Goal: Transaction & Acquisition: Book appointment/travel/reservation

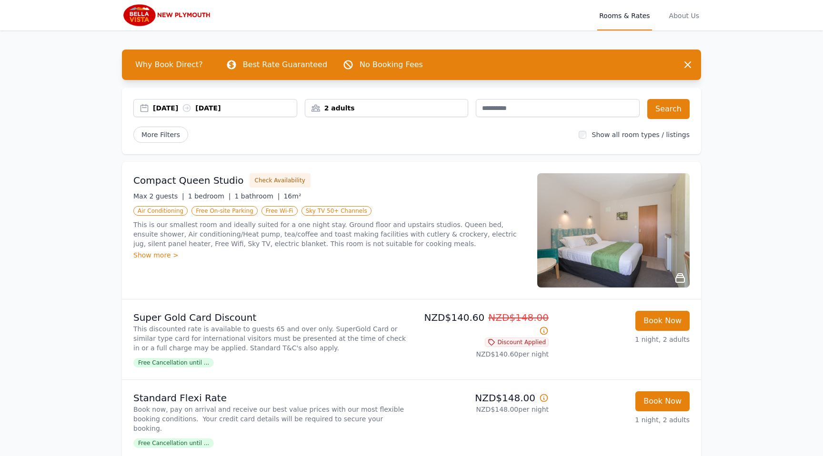
click at [176, 114] on div "[DATE] [DATE]" at bounding box center [215, 108] width 164 height 18
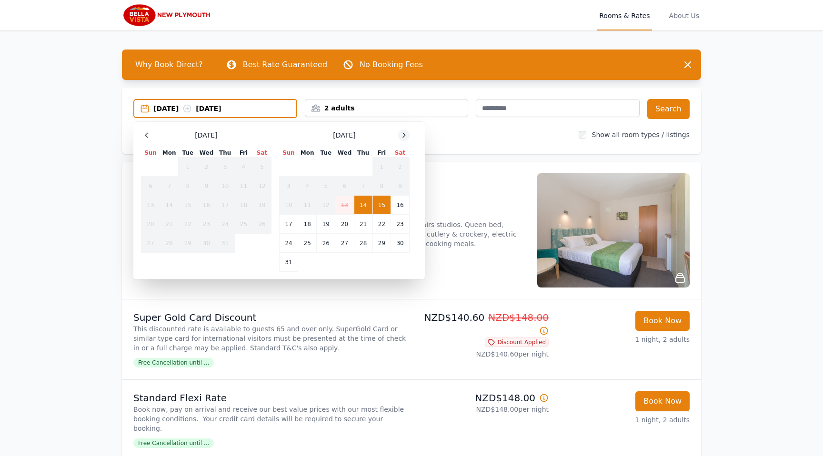
click at [404, 139] on div at bounding box center [403, 135] width 11 height 11
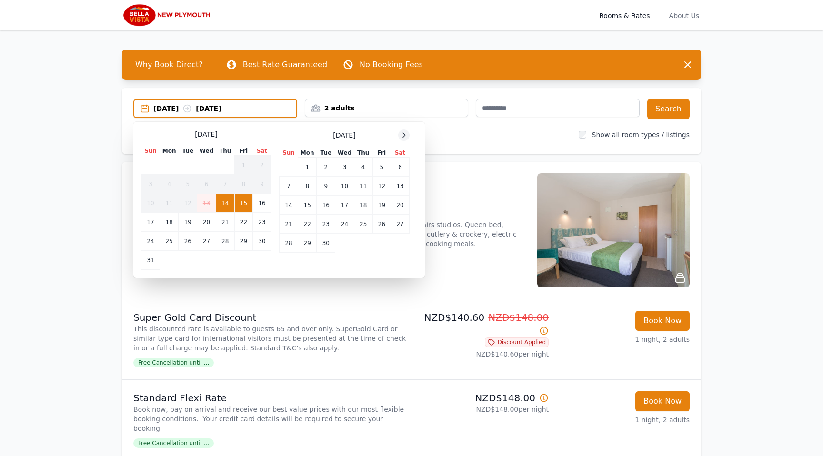
click at [404, 139] on div at bounding box center [403, 135] width 11 height 11
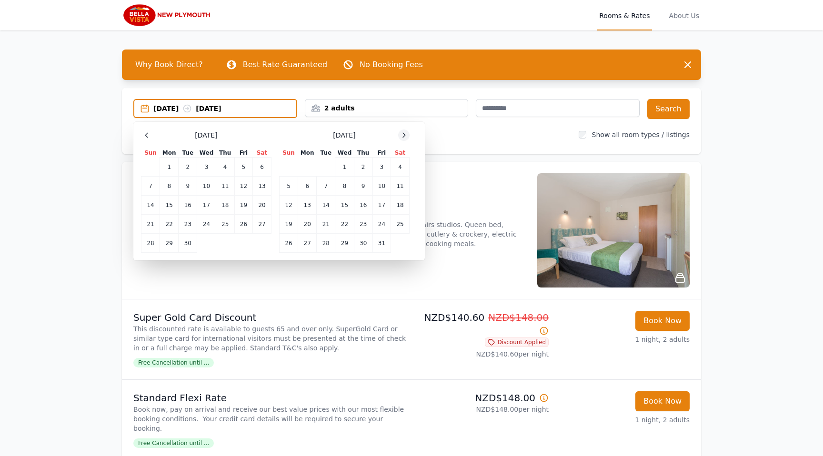
click at [404, 139] on div at bounding box center [403, 135] width 11 height 11
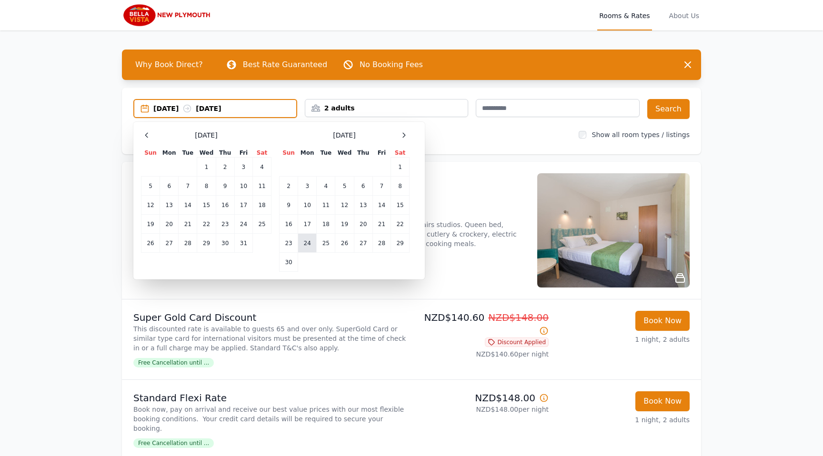
click at [299, 244] on td "24" at bounding box center [307, 243] width 19 height 19
click at [345, 245] on td "26" at bounding box center [344, 243] width 19 height 19
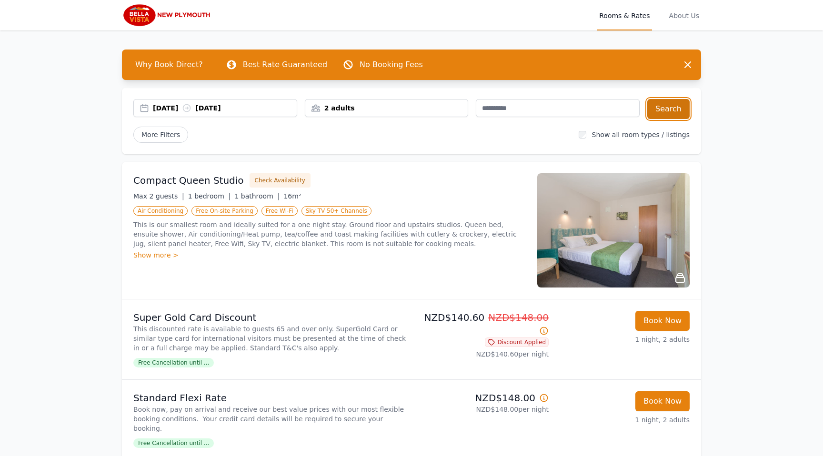
click at [678, 108] on button "Search" at bounding box center [668, 109] width 42 height 20
click at [250, 179] on button "Check Availability" at bounding box center [280, 180] width 61 height 14
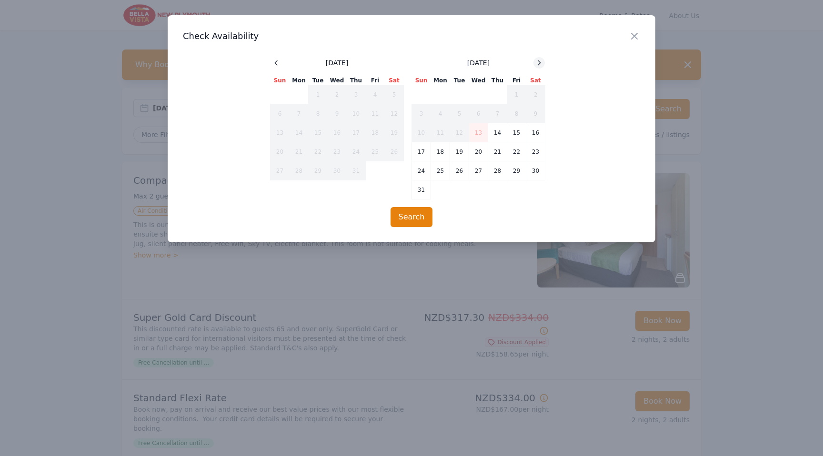
click at [539, 64] on icon at bounding box center [539, 63] width 2 height 4
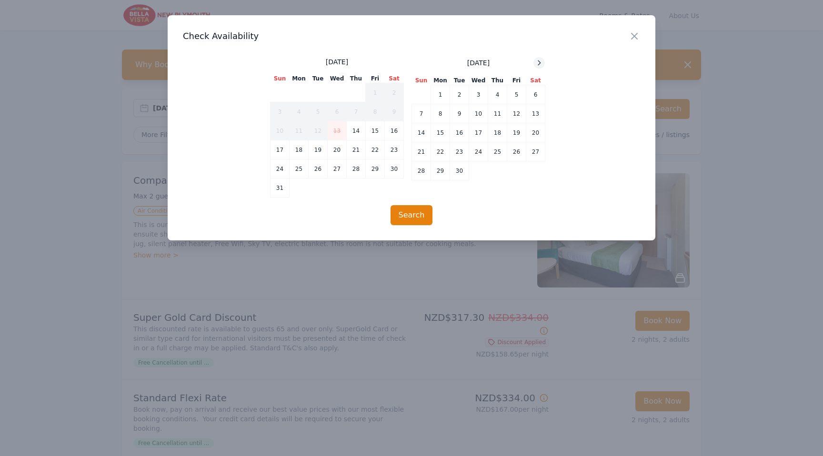
click at [539, 64] on icon at bounding box center [539, 63] width 2 height 4
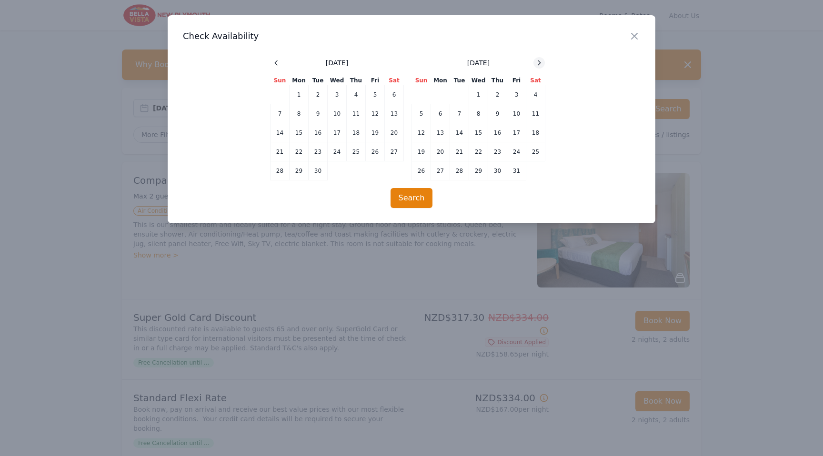
click at [539, 64] on icon at bounding box center [539, 63] width 2 height 4
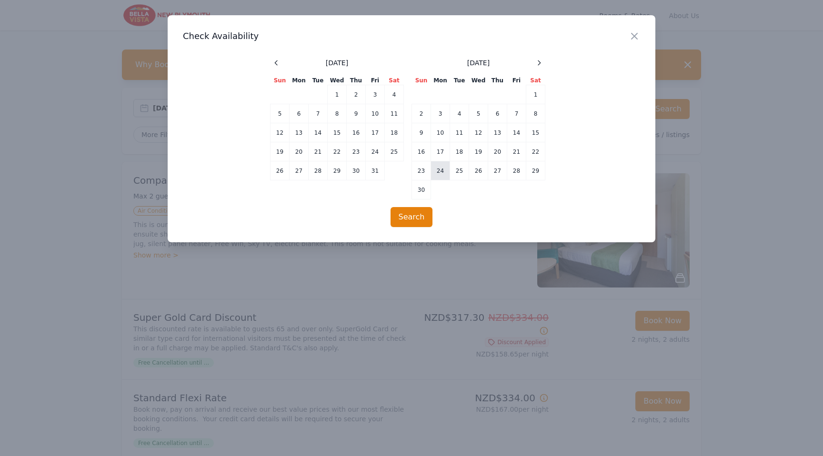
click at [444, 173] on td "24" at bounding box center [440, 171] width 19 height 19
click at [476, 174] on td "26" at bounding box center [478, 171] width 19 height 19
click at [410, 218] on button "Search" at bounding box center [412, 217] width 42 height 20
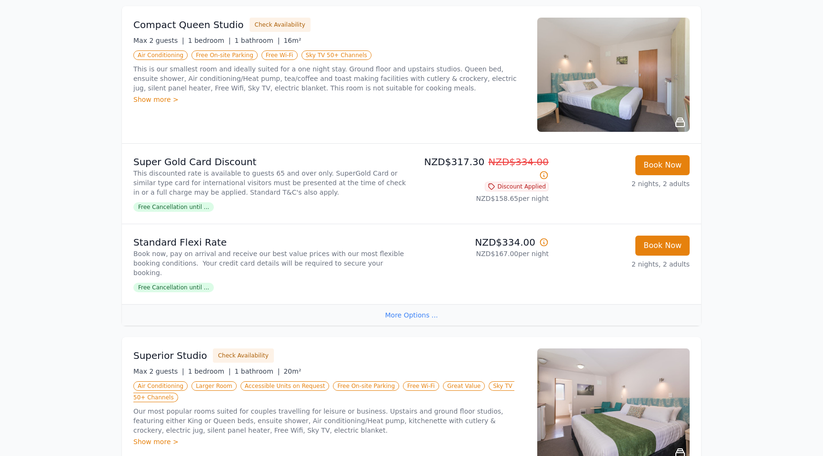
scroll to position [156, 0]
click at [402, 312] on div "More Options ..." at bounding box center [411, 314] width 579 height 21
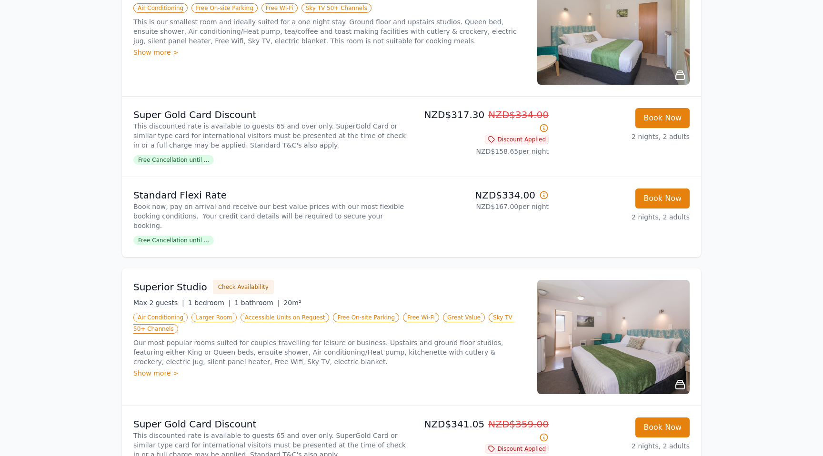
scroll to position [123, 0]
